Goal: Task Accomplishment & Management: Manage account settings

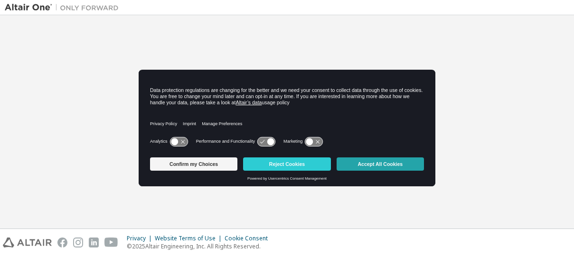
click at [365, 165] on button "Accept All Cookies" at bounding box center [380, 164] width 87 height 13
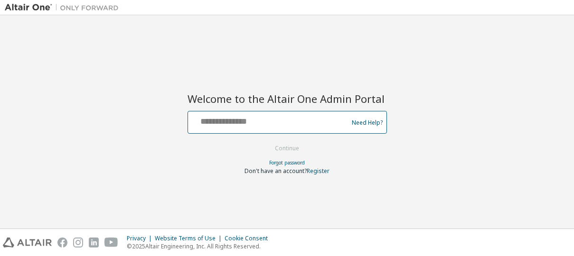
click at [271, 123] on input "text" at bounding box center [269, 120] width 155 height 14
click at [333, 122] on keeper-lock "Open Keeper Popup" at bounding box center [332, 119] width 11 height 11
click at [334, 123] on keeper-lock "Open Keeper Popup" at bounding box center [332, 119] width 11 height 11
type input "**********"
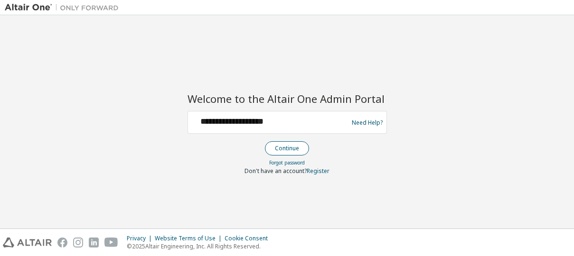
click at [290, 147] on button "Continue" at bounding box center [287, 148] width 44 height 14
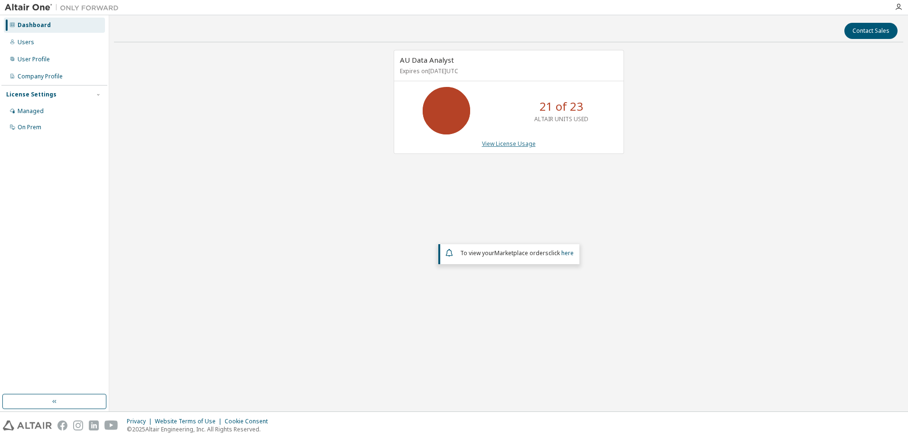
click at [500, 141] on link "View License Usage" at bounding box center [509, 144] width 54 height 8
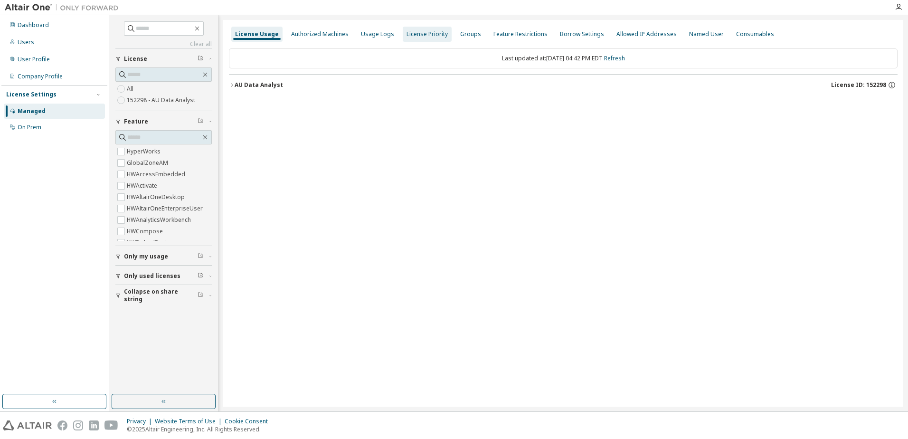
click at [326, 36] on div "Authorized Machines" at bounding box center [319, 34] width 57 height 8
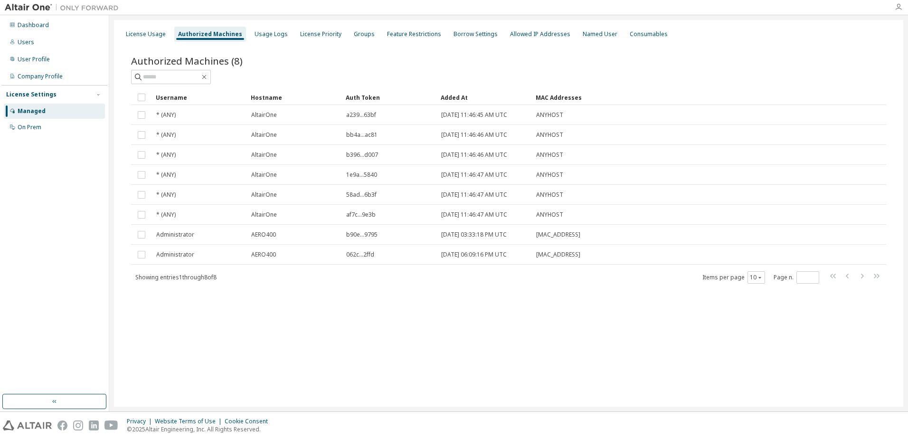
click at [573, 9] on icon "button" at bounding box center [898, 7] width 8 height 8
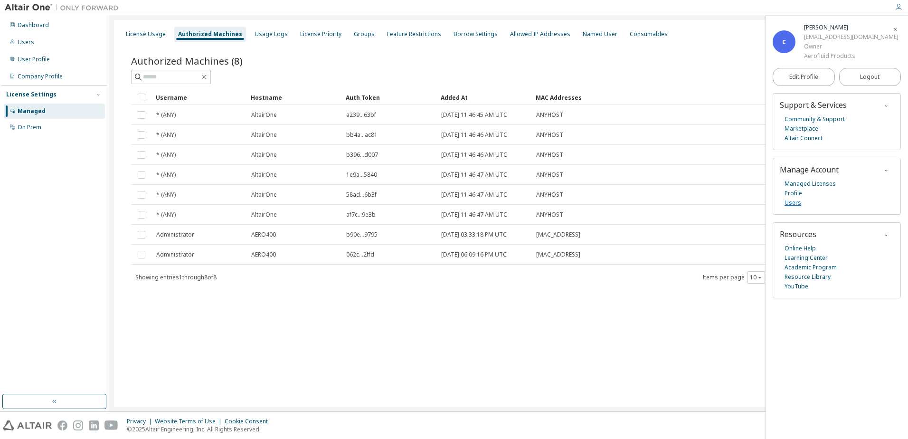
click at [573, 202] on link "Users" at bounding box center [792, 202] width 17 height 9
click at [573, 8] on icon "button" at bounding box center [898, 7] width 8 height 8
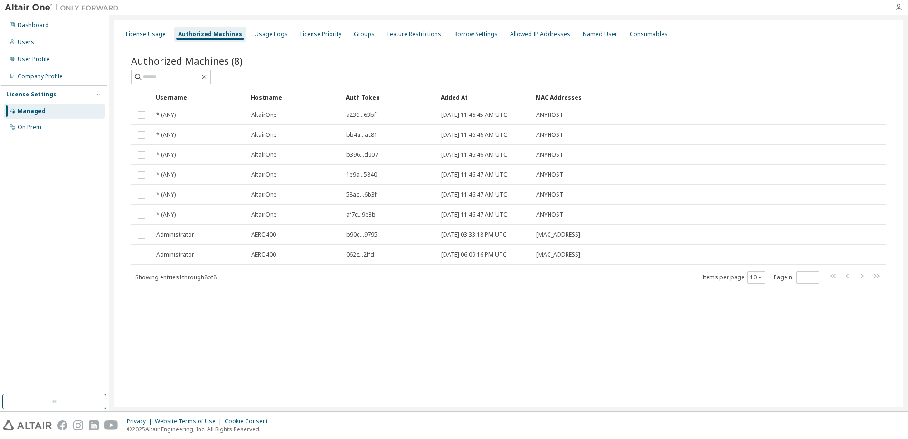
click at [573, 8] on icon "button" at bounding box center [898, 7] width 8 height 8
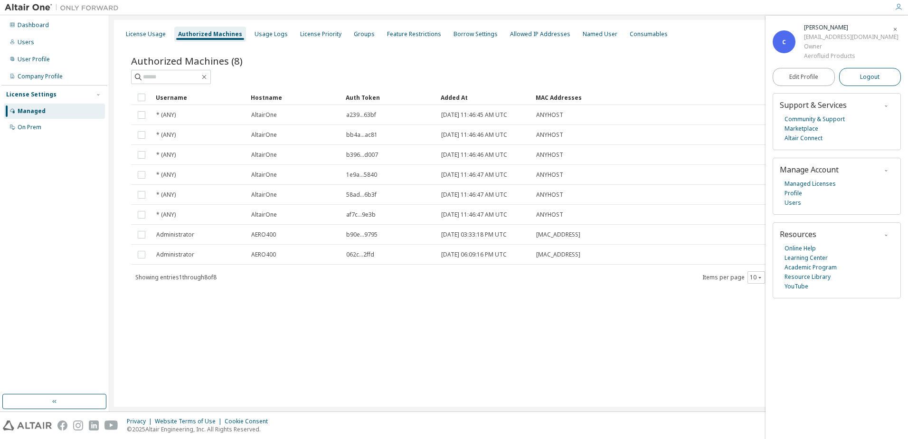
click at [573, 75] on span "Logout" at bounding box center [869, 76] width 19 height 9
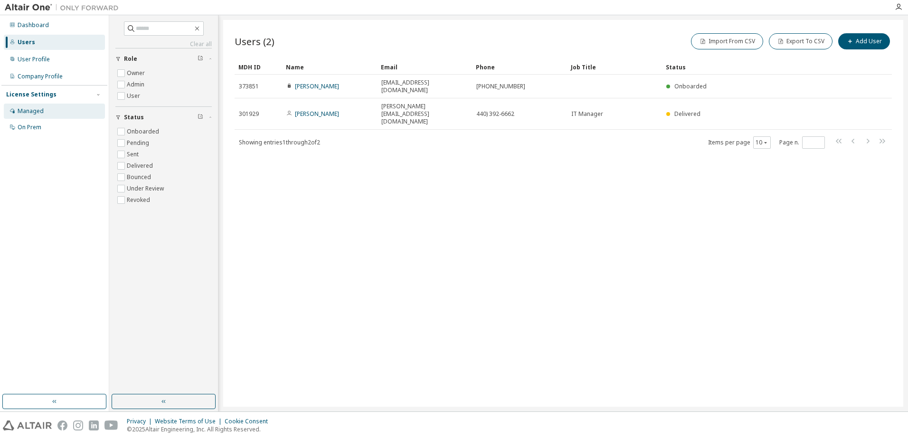
click at [50, 108] on div "Managed" at bounding box center [54, 110] width 101 height 15
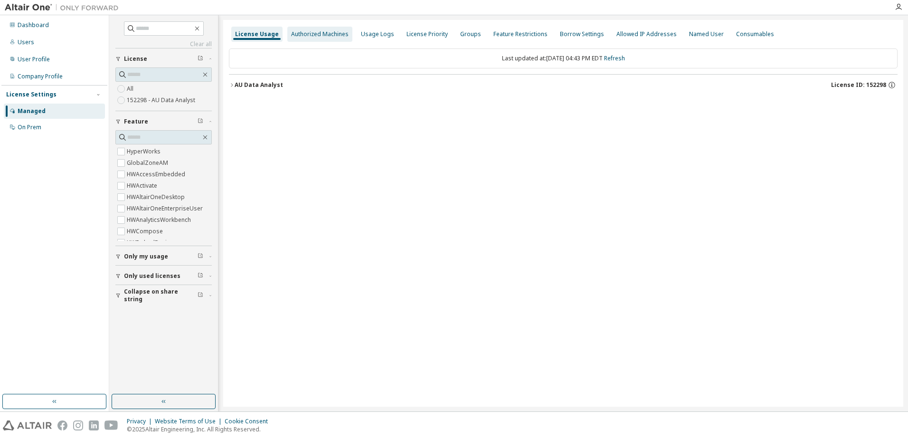
click at [318, 32] on div "Authorized Machines" at bounding box center [319, 34] width 57 height 8
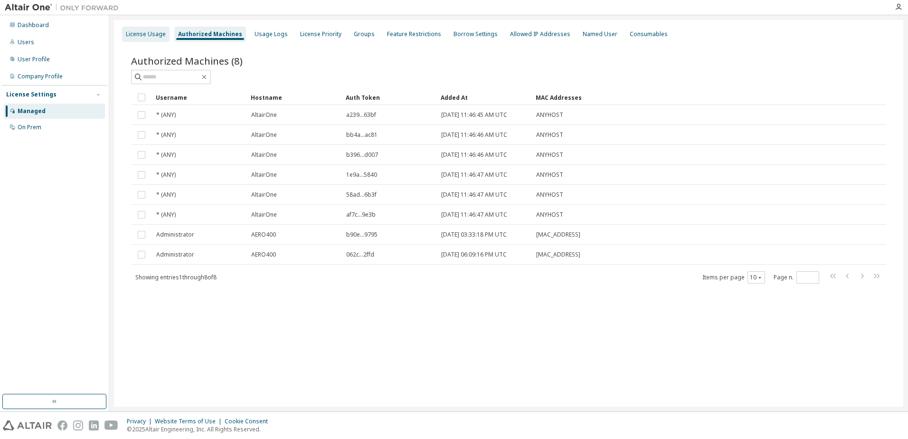
click at [153, 32] on div "License Usage" at bounding box center [146, 34] width 40 height 8
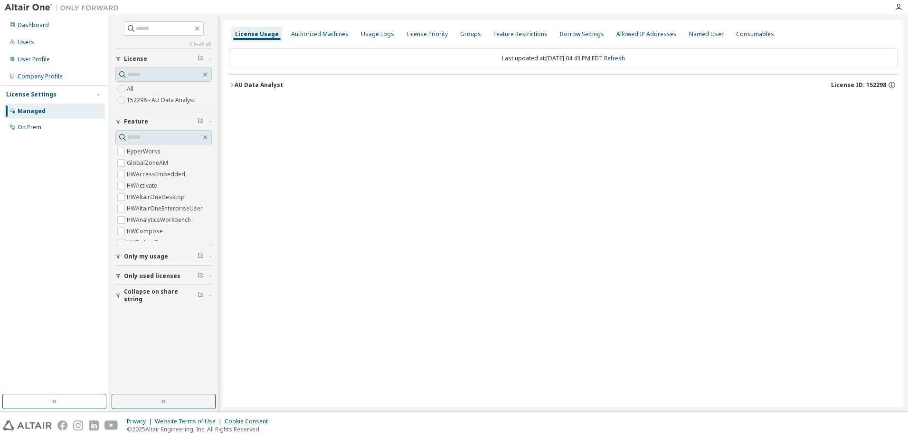
click at [244, 85] on div "AU Data Analyst" at bounding box center [258, 85] width 48 height 8
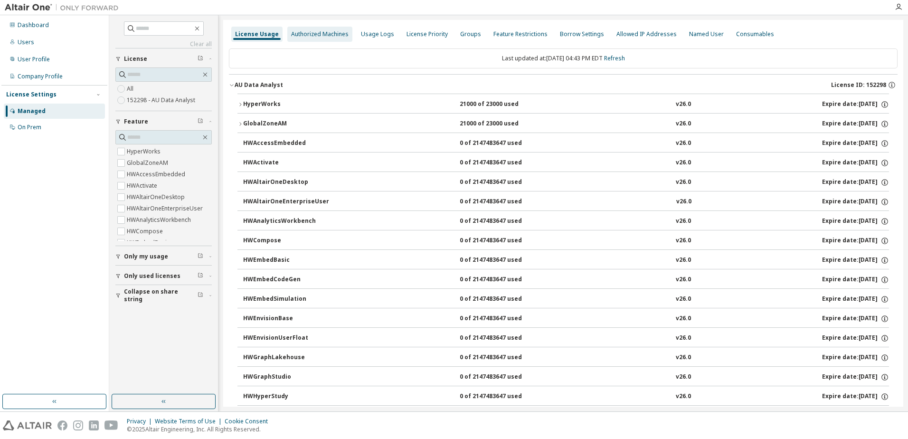
click at [302, 28] on div "Authorized Machines" at bounding box center [319, 34] width 65 height 15
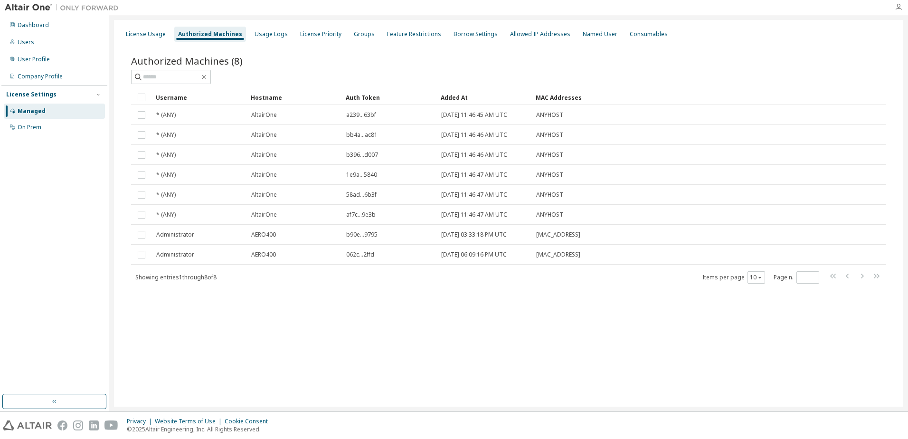
click at [894, 8] on icon "button" at bounding box center [898, 7] width 8 height 8
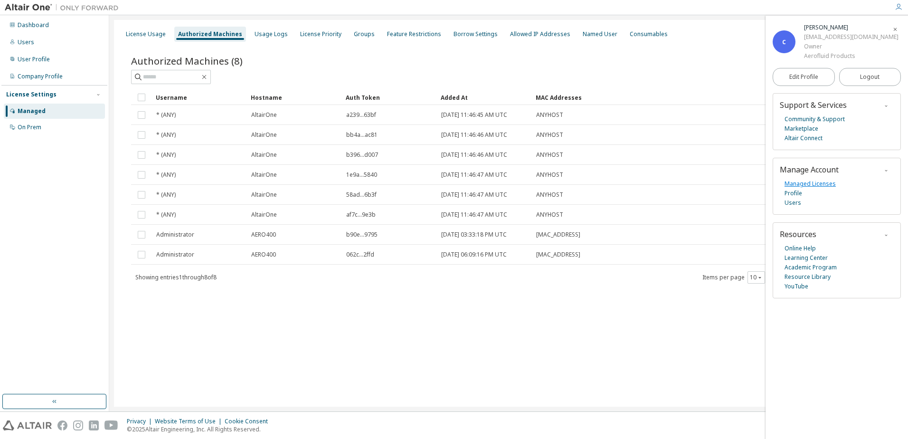
click at [814, 183] on link "Managed Licenses" at bounding box center [809, 183] width 51 height 9
click at [897, 3] on div at bounding box center [898, 7] width 19 height 14
click at [895, 6] on icon "button" at bounding box center [898, 7] width 8 height 8
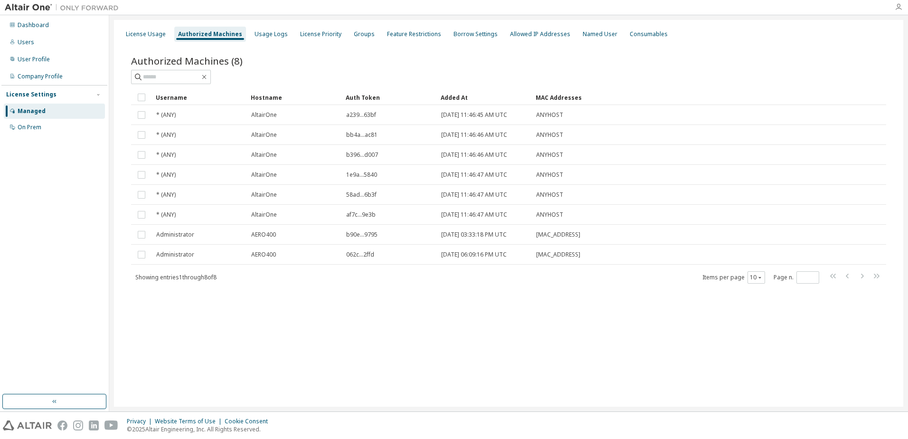
click at [896, 5] on icon "button" at bounding box center [898, 7] width 8 height 8
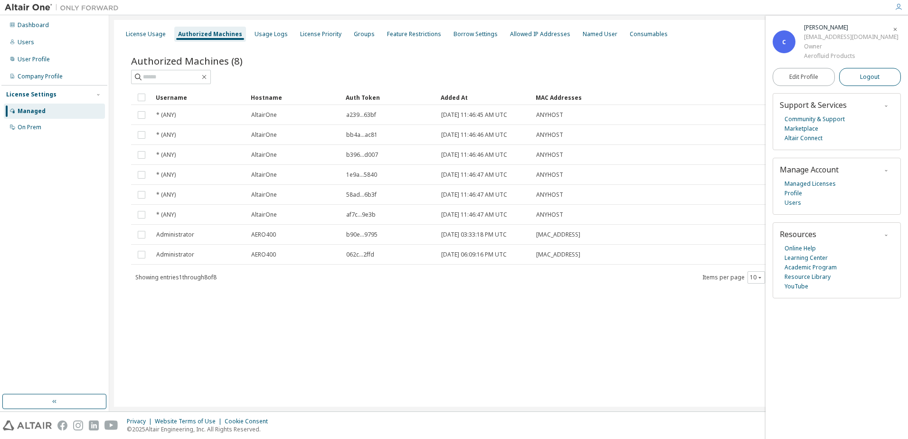
click at [882, 73] on button "Logout" at bounding box center [870, 77] width 62 height 18
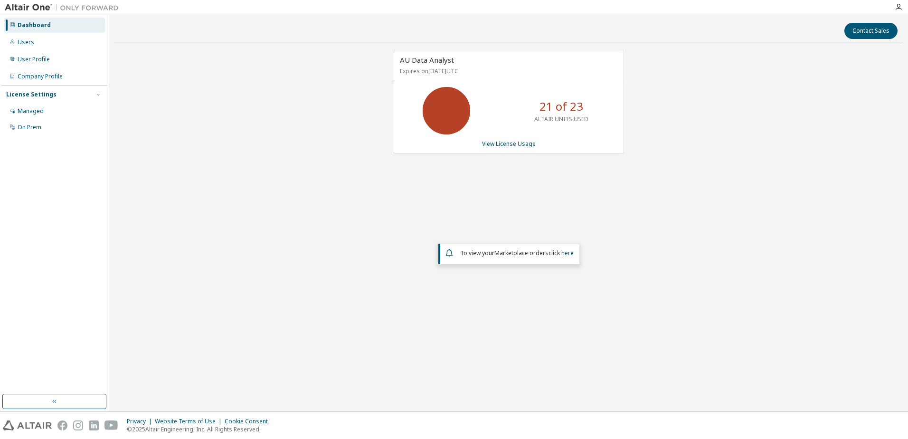
click at [569, 110] on p "21 of 23" at bounding box center [561, 106] width 44 height 16
click at [516, 143] on link "View License Usage" at bounding box center [509, 144] width 54 height 8
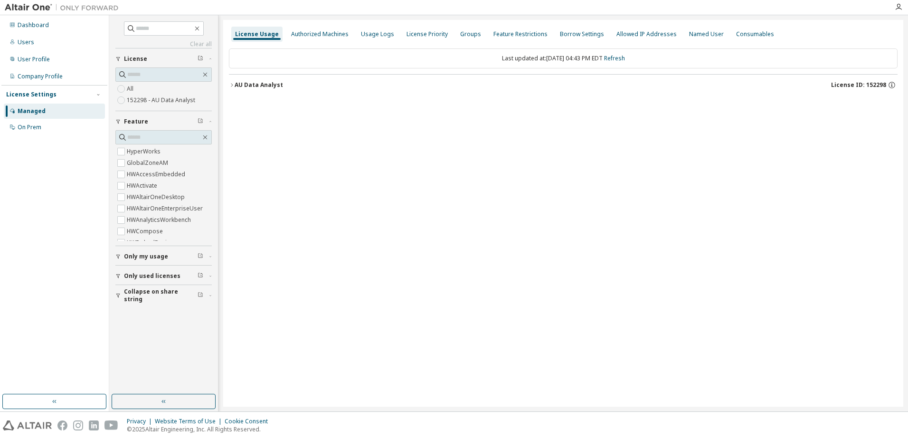
click at [238, 85] on div "AU Data Analyst" at bounding box center [258, 85] width 48 height 8
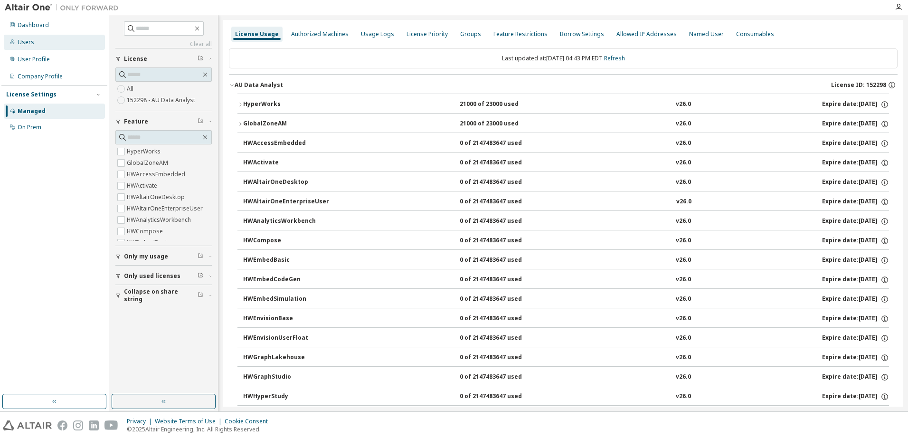
click at [20, 46] on div "Users" at bounding box center [54, 42] width 101 height 15
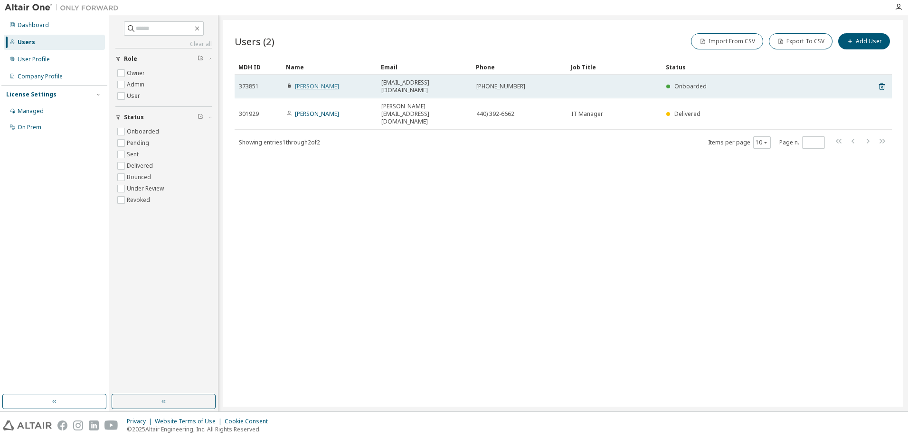
click at [325, 82] on link "Chris Stevens" at bounding box center [317, 86] width 44 height 8
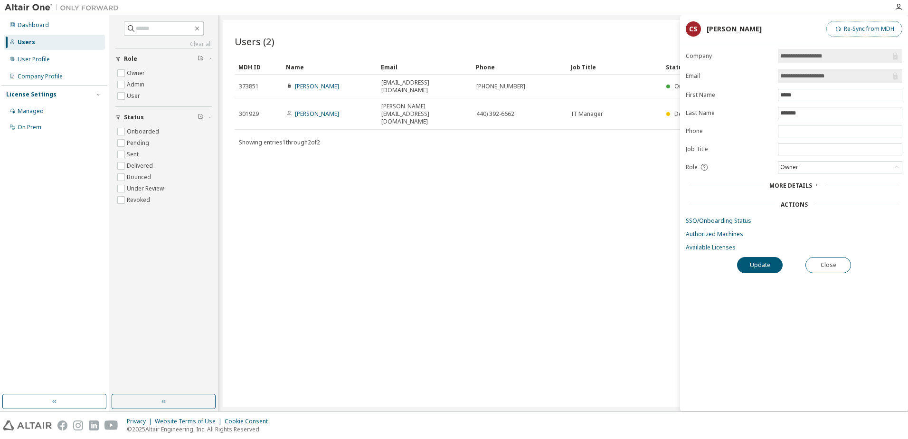
click at [859, 30] on button "Re-Sync from MDH" at bounding box center [864, 29] width 76 height 16
click at [821, 262] on button "Close" at bounding box center [828, 265] width 46 height 16
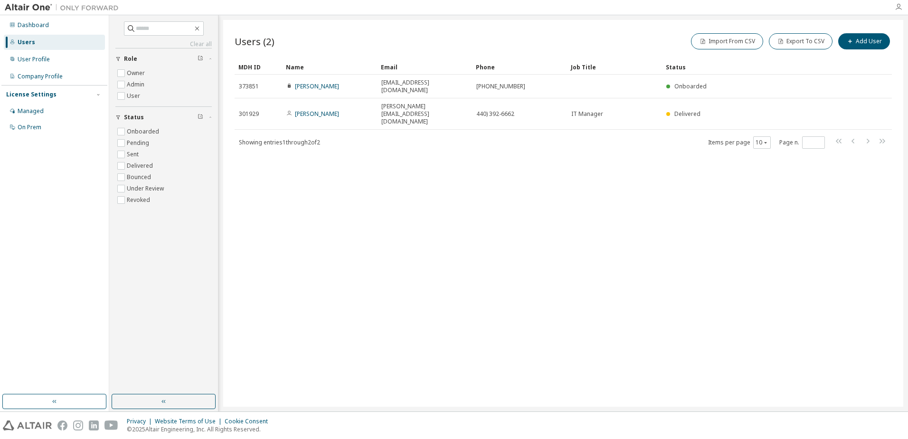
click at [898, 6] on icon "button" at bounding box center [898, 7] width 8 height 8
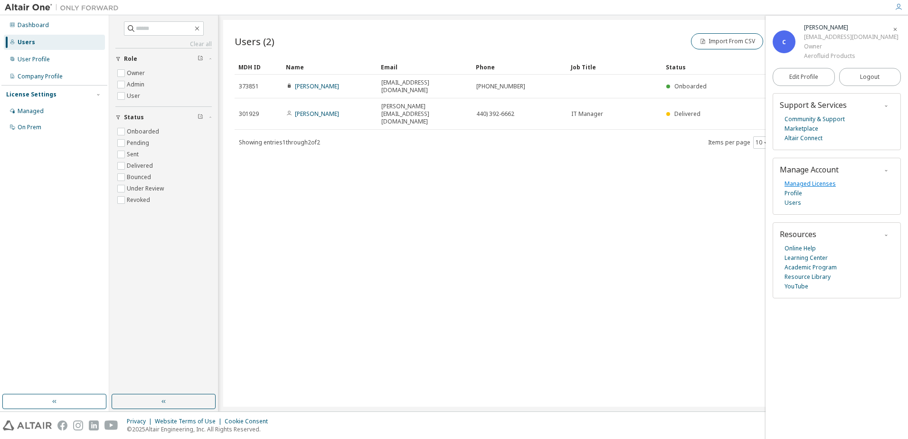
click at [812, 181] on link "Managed Licenses" at bounding box center [809, 183] width 51 height 9
click at [897, 7] on icon "button" at bounding box center [898, 7] width 8 height 8
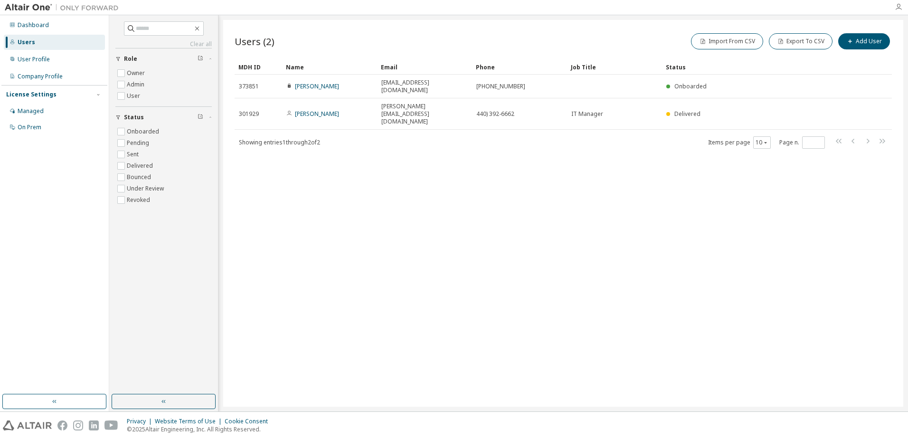
click at [899, 7] on icon "button" at bounding box center [898, 7] width 8 height 8
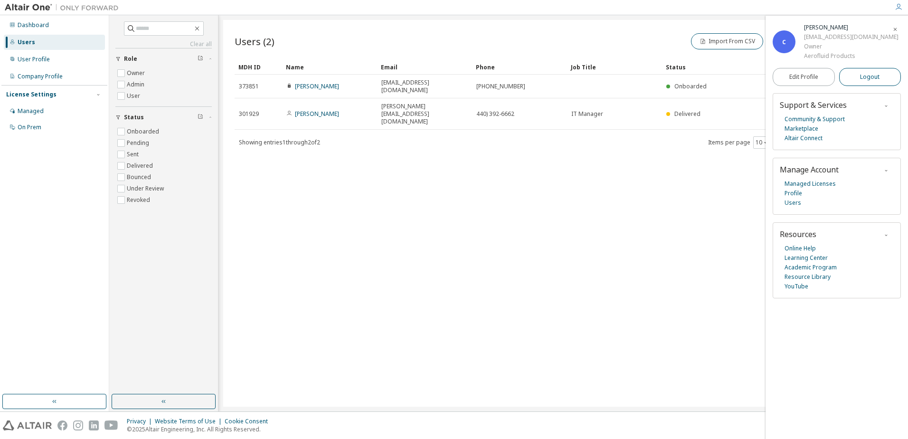
click at [856, 78] on button "Logout" at bounding box center [870, 77] width 62 height 18
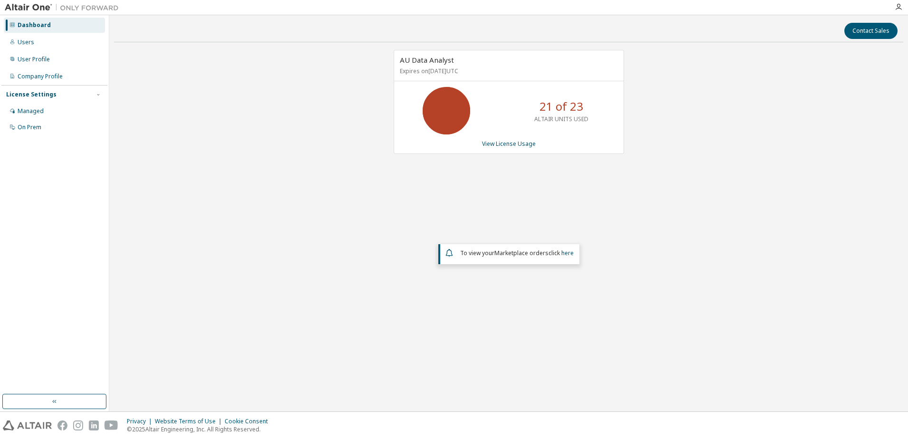
click at [571, 115] on p "ALTAIR UNITS USED" at bounding box center [561, 119] width 54 height 8
click at [509, 143] on link "View License Usage" at bounding box center [509, 144] width 54 height 8
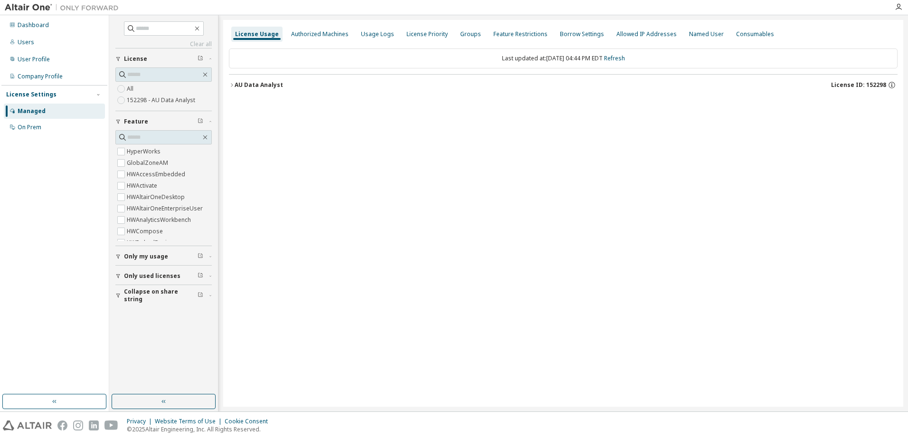
click at [150, 101] on label "152298 - AU Data Analyst" at bounding box center [162, 99] width 70 height 11
click at [248, 85] on div "AU Data Analyst" at bounding box center [258, 85] width 48 height 8
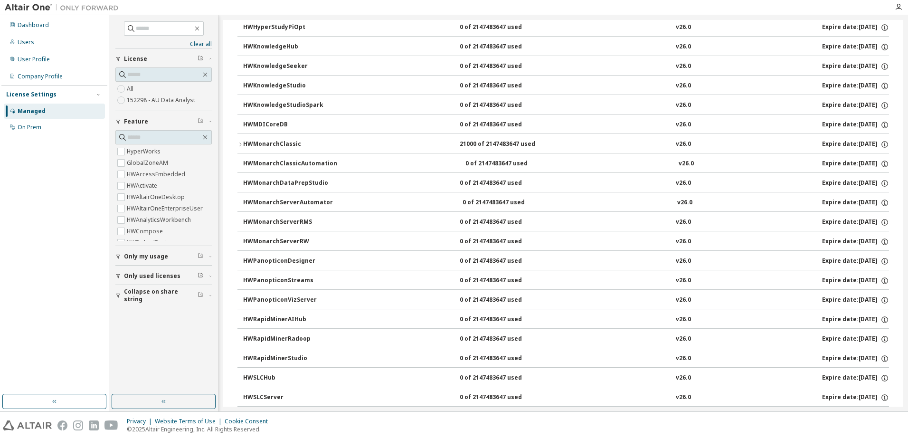
scroll to position [475, 0]
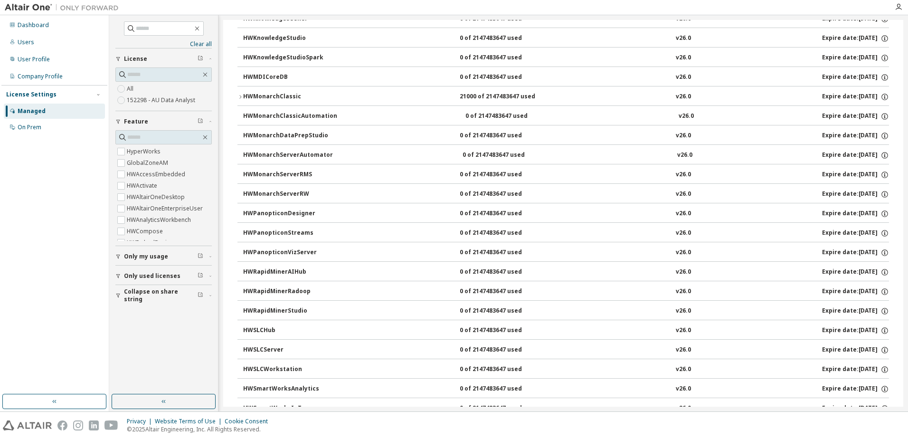
click at [241, 94] on icon "button" at bounding box center [240, 97] width 6 height 6
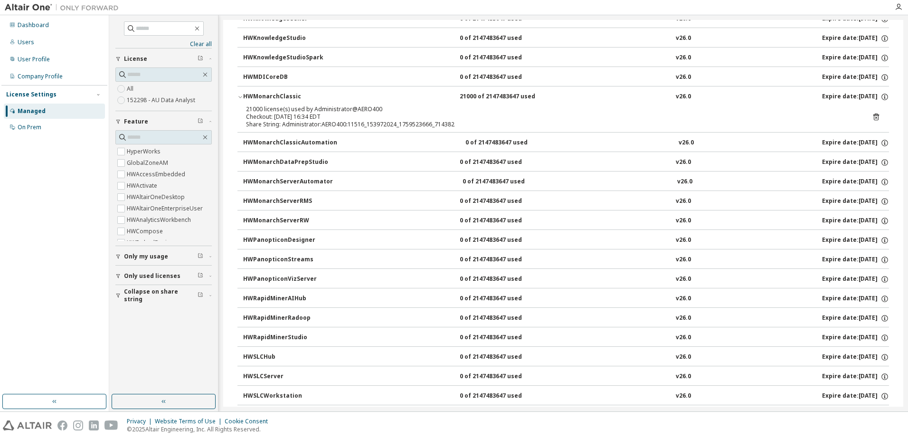
click at [873, 116] on icon at bounding box center [876, 116] width 6 height 7
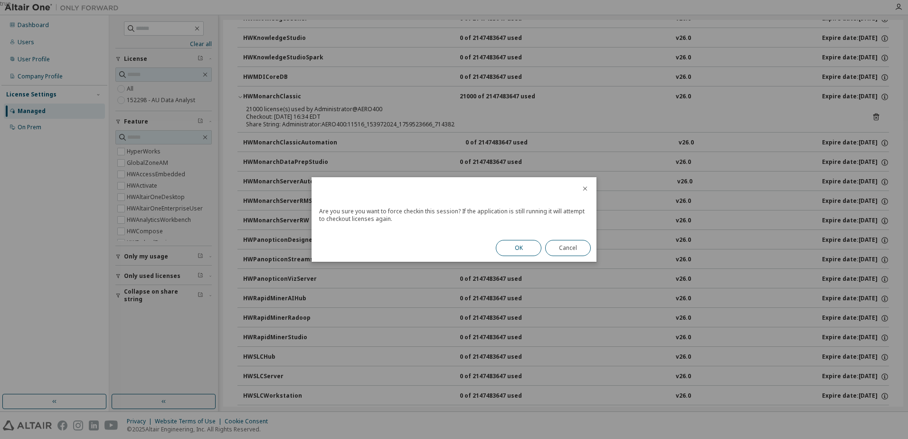
click at [519, 252] on button "OK" at bounding box center [519, 248] width 46 height 16
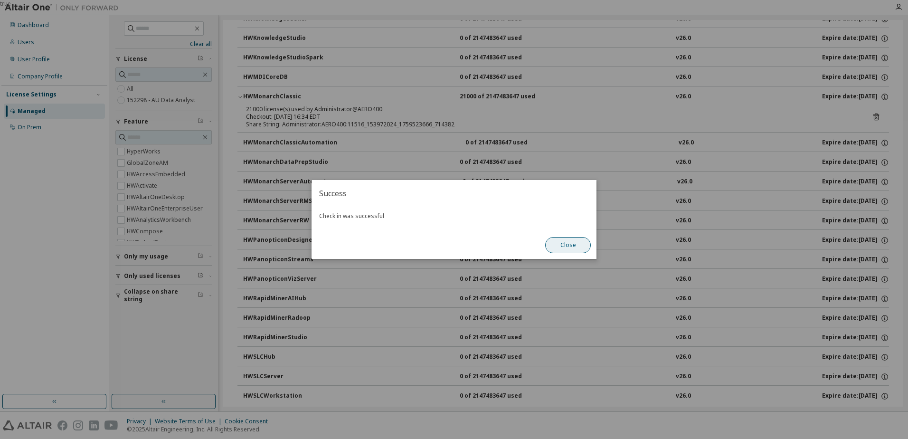
click at [569, 244] on button "Close" at bounding box center [568, 245] width 46 height 16
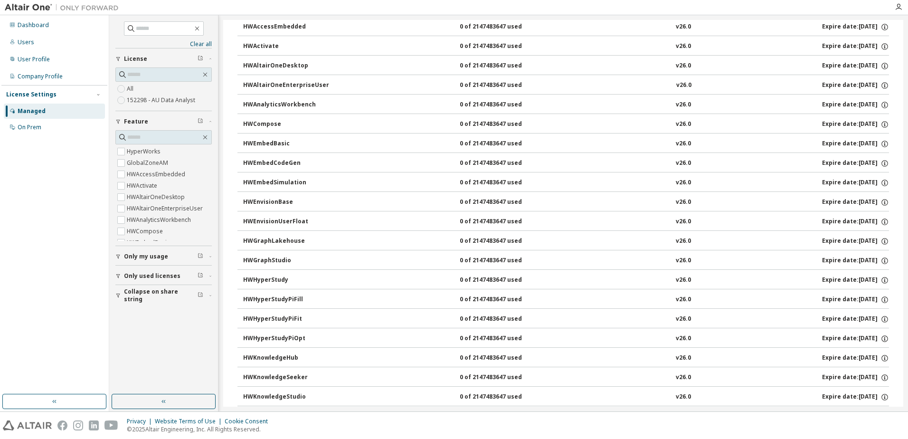
scroll to position [0, 0]
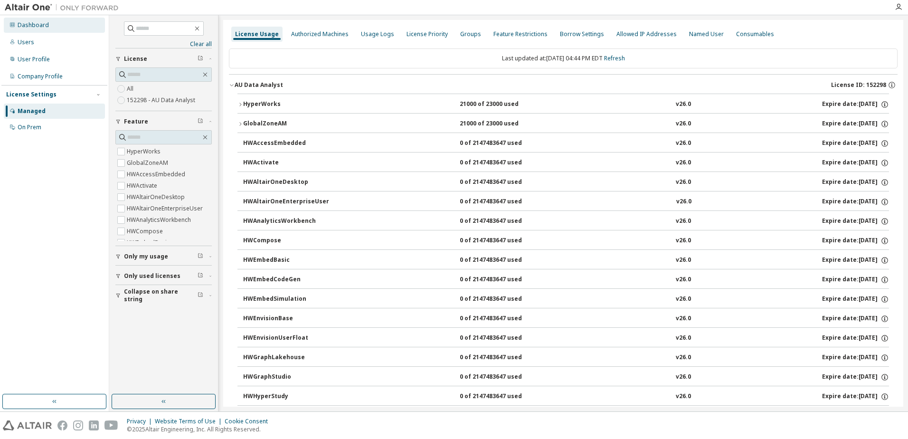
click at [39, 30] on div "Dashboard" at bounding box center [54, 25] width 101 height 15
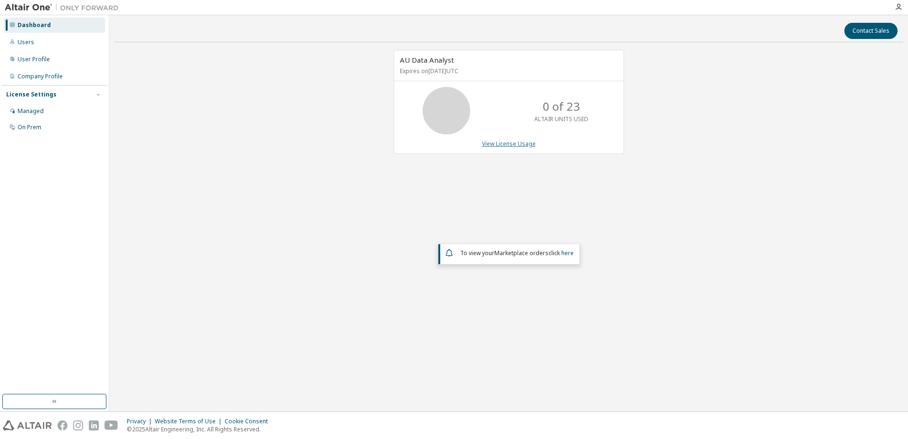
click at [511, 140] on link "View License Usage" at bounding box center [509, 144] width 54 height 8
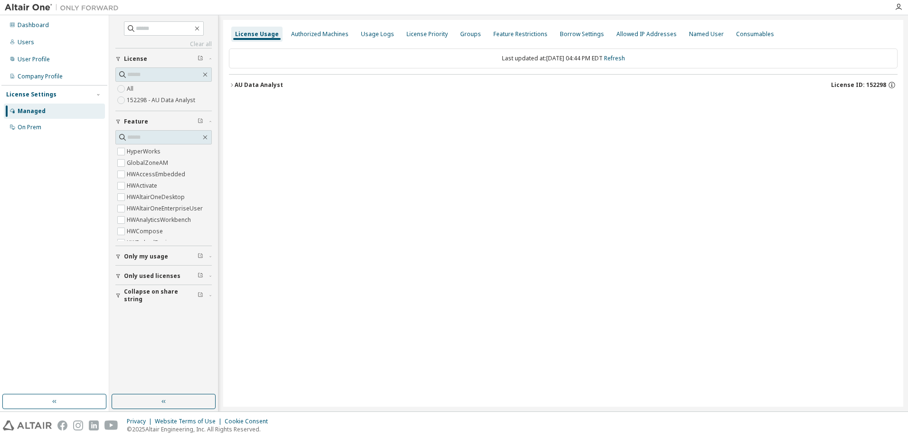
click at [315, 26] on div "License Usage Authorized Machines Usage Logs License Priority Groups Feature Re…" at bounding box center [563, 34] width 668 height 17
click at [314, 32] on div "Authorized Machines" at bounding box center [319, 34] width 57 height 8
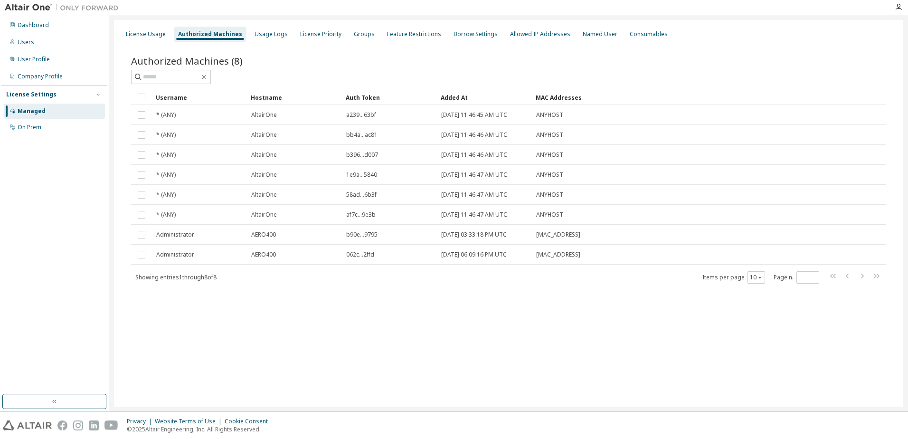
click at [821, 55] on div "Authorized Machines (8)" at bounding box center [508, 60] width 755 height 13
click at [899, 6] on icon "button" at bounding box center [898, 7] width 8 height 8
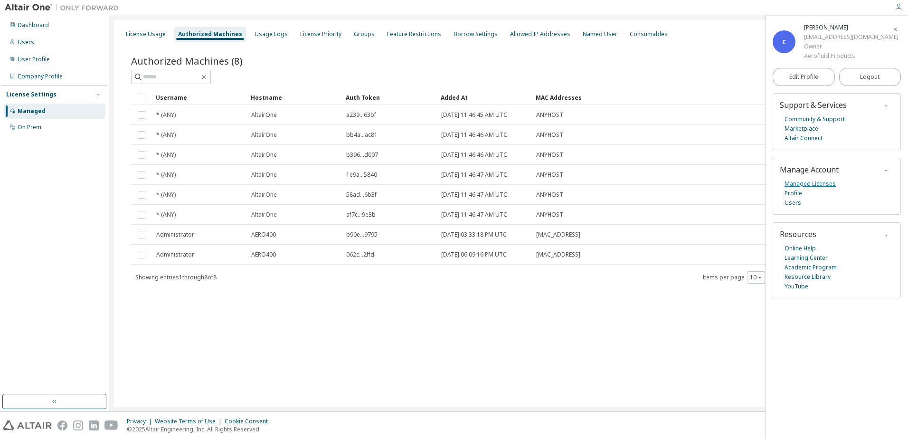
click at [803, 181] on link "Managed Licenses" at bounding box center [809, 183] width 51 height 9
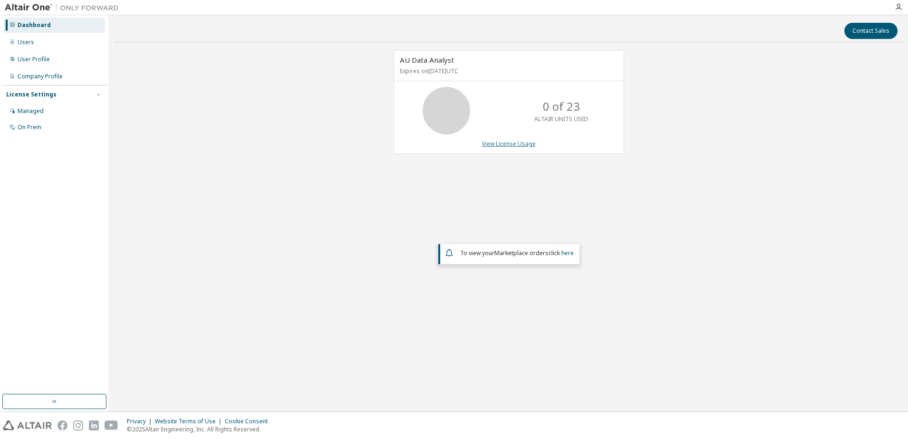
click at [523, 142] on link "View License Usage" at bounding box center [509, 144] width 54 height 8
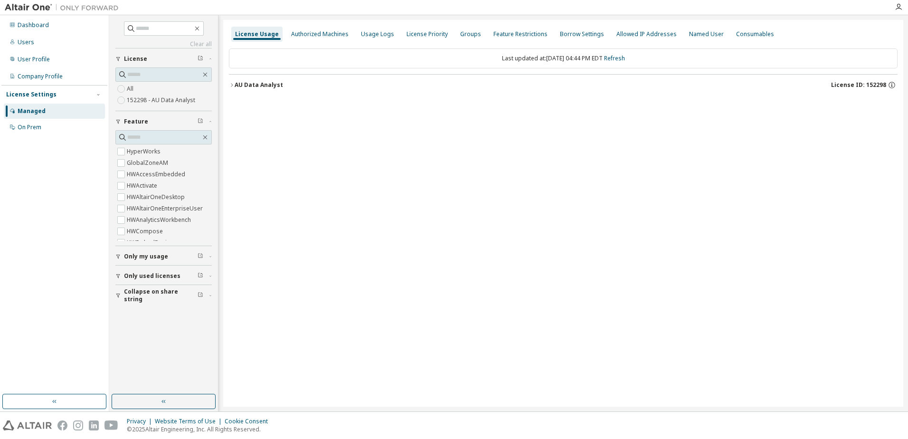
click at [232, 85] on icon "button" at bounding box center [232, 85] width 6 height 6
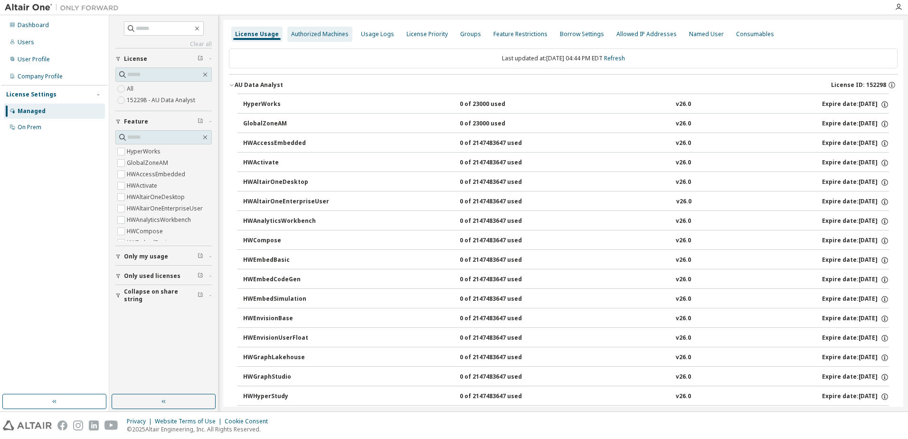
click at [301, 34] on div "Authorized Machines" at bounding box center [319, 34] width 57 height 8
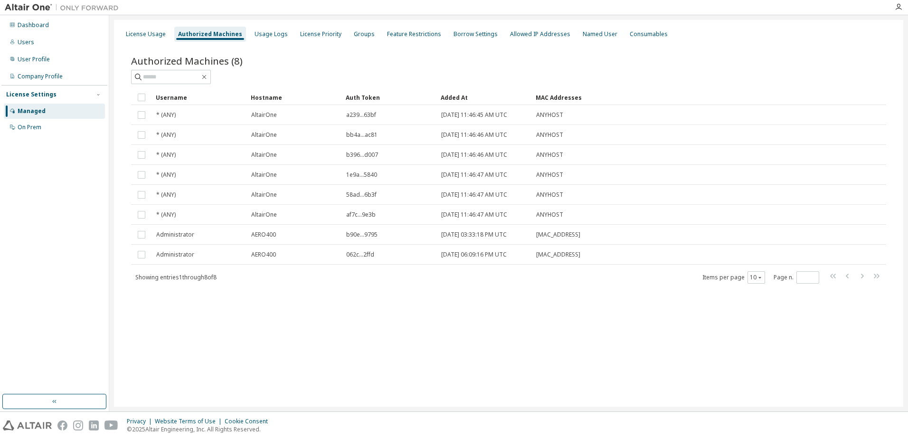
click at [800, 55] on div "Authorized Machines (8)" at bounding box center [508, 60] width 755 height 13
click at [627, 60] on div at bounding box center [696, 61] width 377 height 4
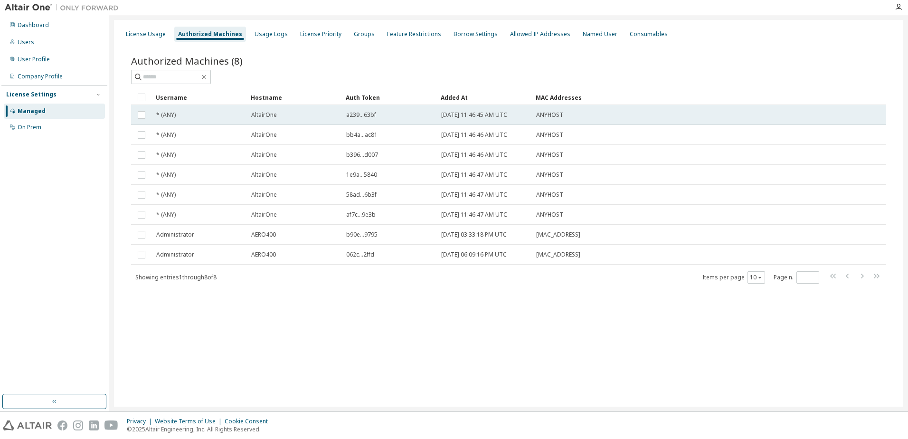
click at [185, 118] on div "* (ANY)" at bounding box center [199, 115] width 86 height 8
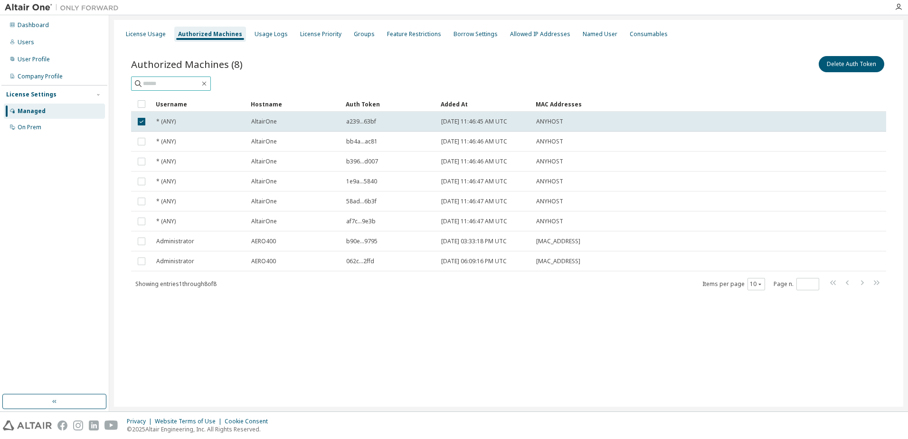
click at [189, 77] on span at bounding box center [171, 83] width 80 height 14
click at [198, 80] on input "text" at bounding box center [171, 83] width 57 height 9
click at [296, 75] on div "Authorized Machines (8) Delete Auth Token" at bounding box center [508, 72] width 755 height 37
click at [194, 290] on div "Showing entries 1 through 8 of 8 Items per page 10 Page n. *" at bounding box center [508, 284] width 755 height 14
click at [897, 8] on icon "button" at bounding box center [898, 7] width 8 height 8
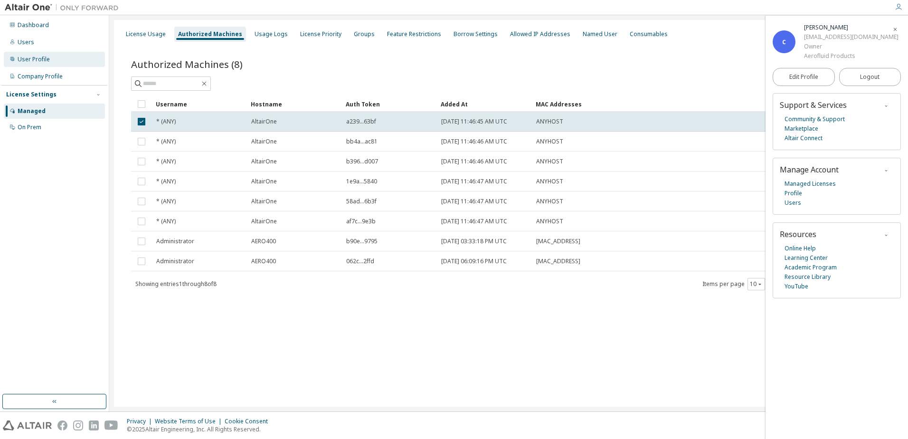
click at [28, 57] on div "User Profile" at bounding box center [34, 60] width 32 height 8
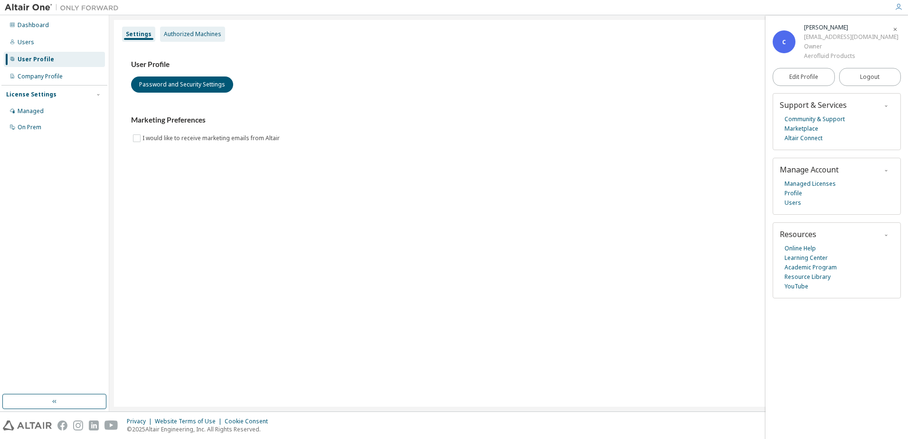
click at [187, 34] on div "Authorized Machines" at bounding box center [192, 34] width 57 height 8
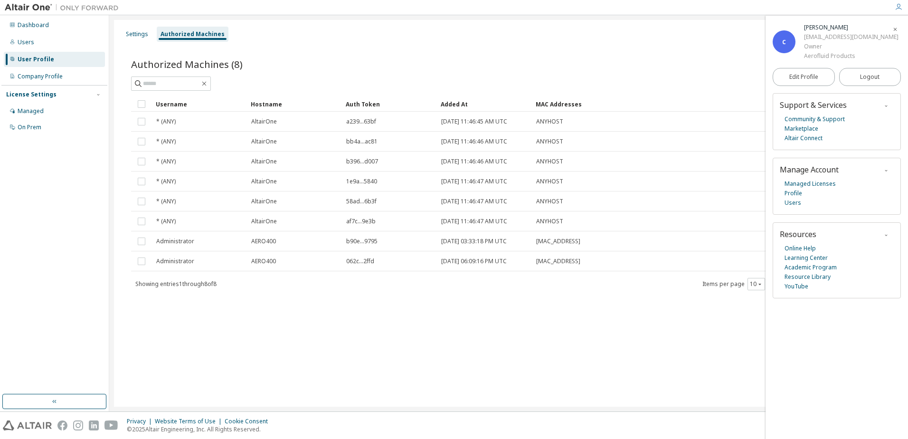
click at [890, 28] on span "button" at bounding box center [894, 28] width 9 height 15
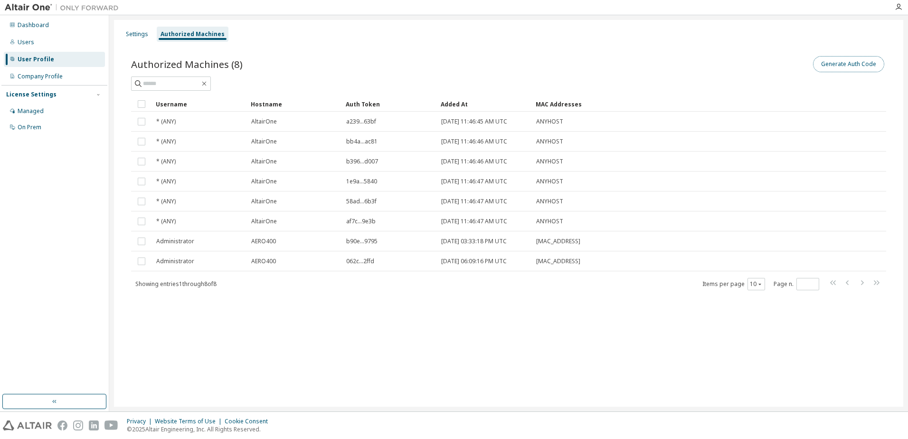
click at [854, 59] on button "Generate Auth Code" at bounding box center [848, 64] width 71 height 16
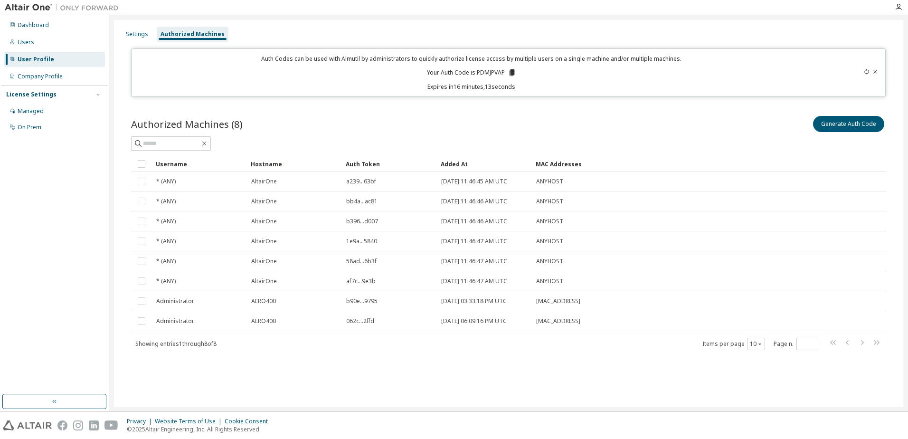
click at [515, 71] on icon at bounding box center [511, 72] width 9 height 9
click at [898, 4] on icon "button" at bounding box center [898, 7] width 8 height 8
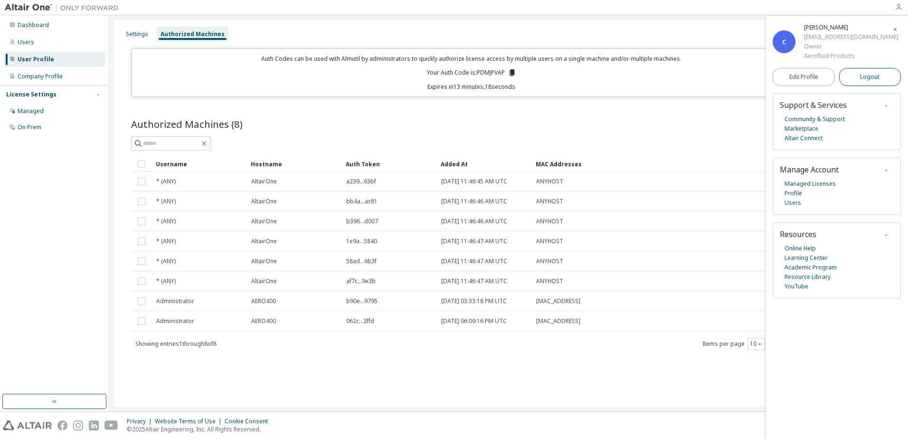
click at [874, 72] on span "Logout" at bounding box center [869, 76] width 19 height 9
